Goal: Register for event/course

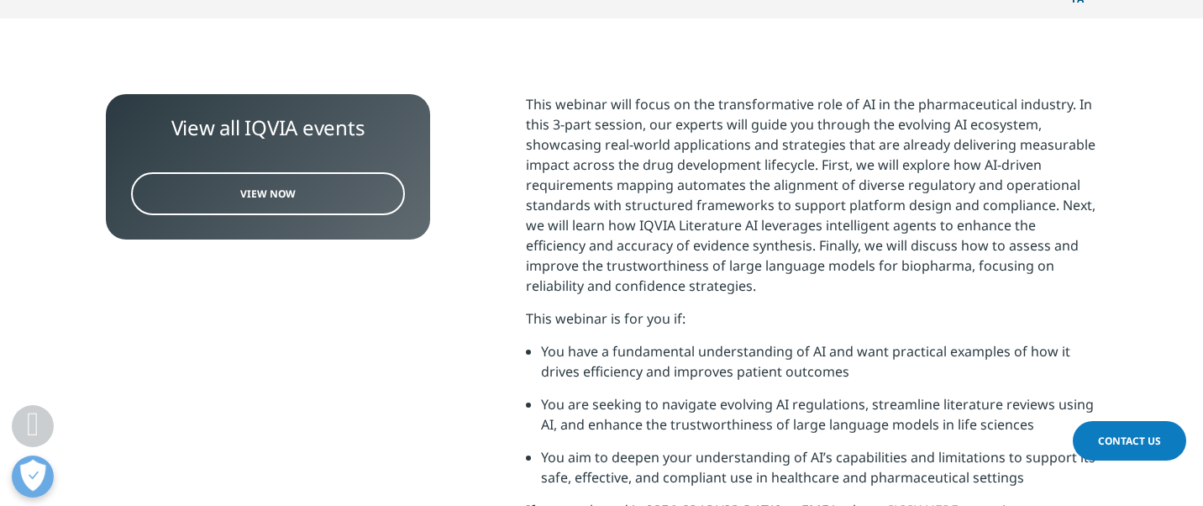
scroll to position [659, 0]
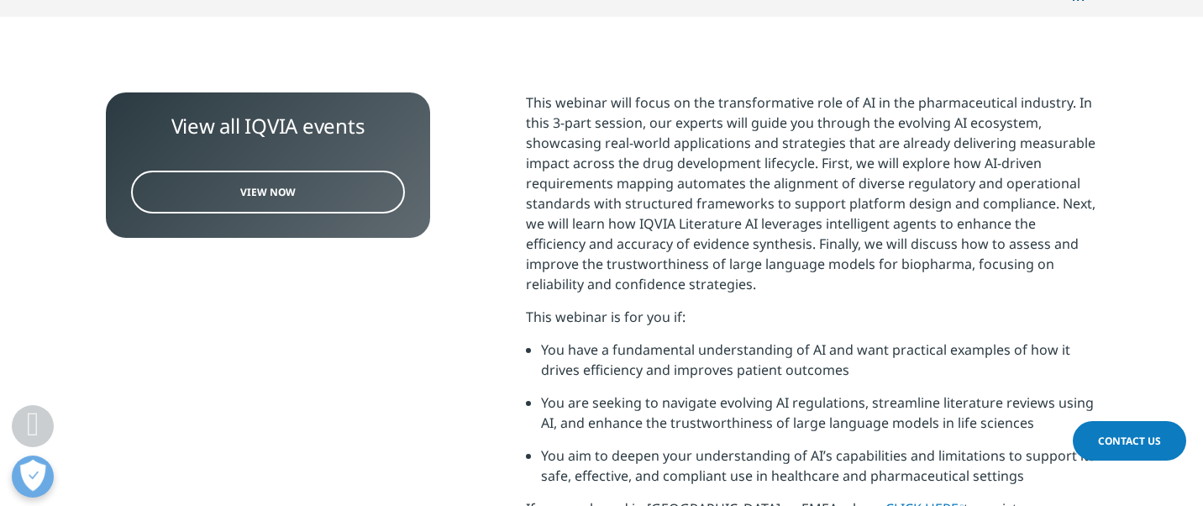
click at [261, 185] on span "View Now" at bounding box center [267, 192] width 55 height 14
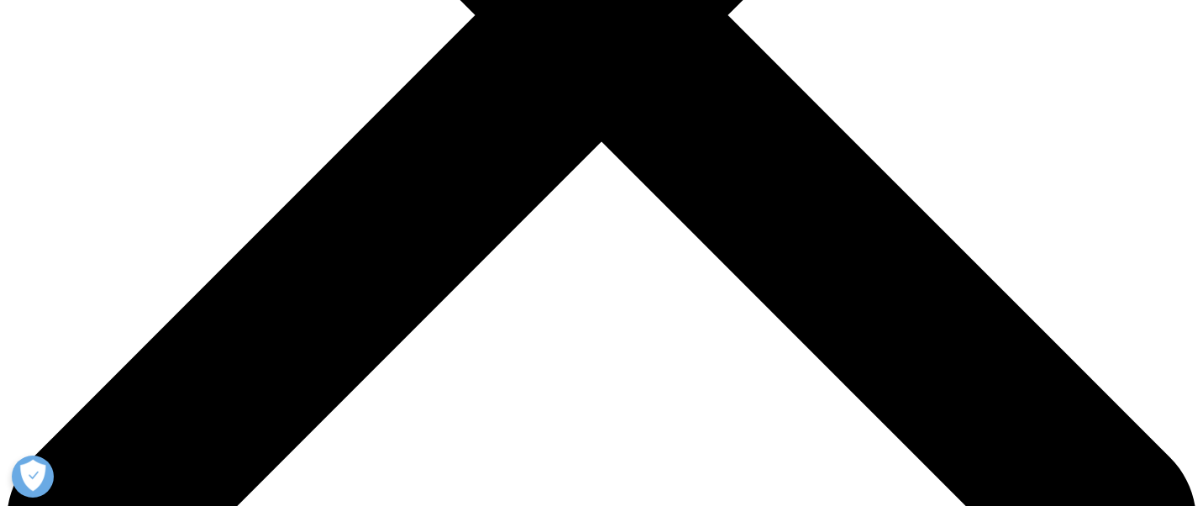
scroll to position [607, 0]
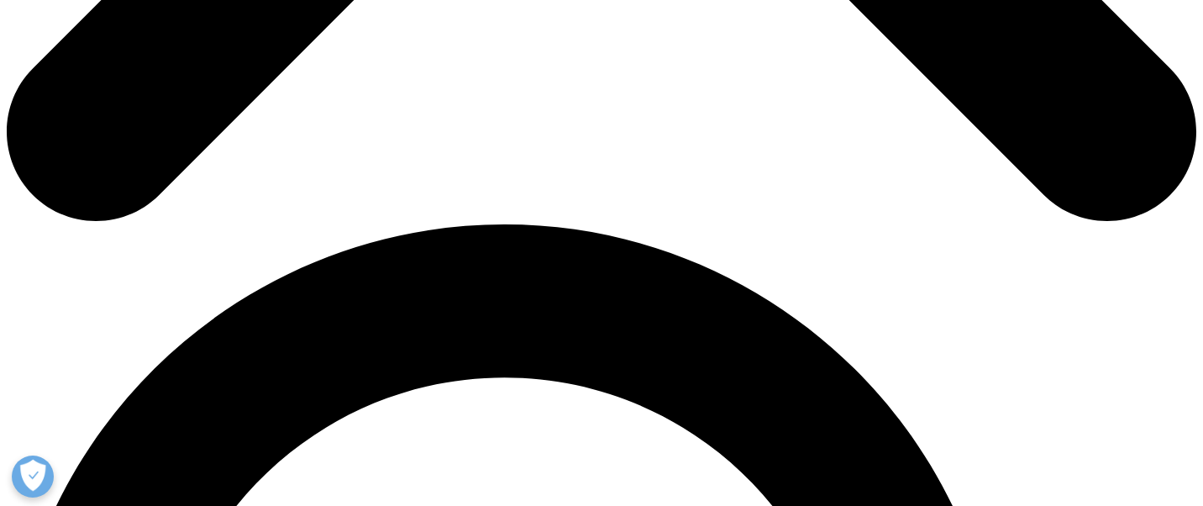
scroll to position [1027, 0]
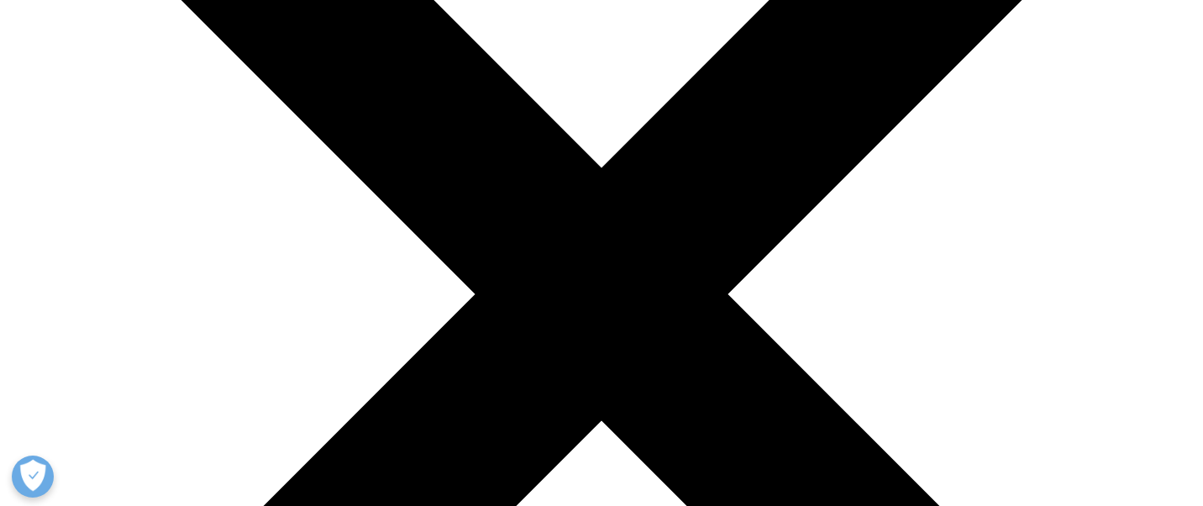
scroll to position [307, 0]
